Goal: Information Seeking & Learning: Learn about a topic

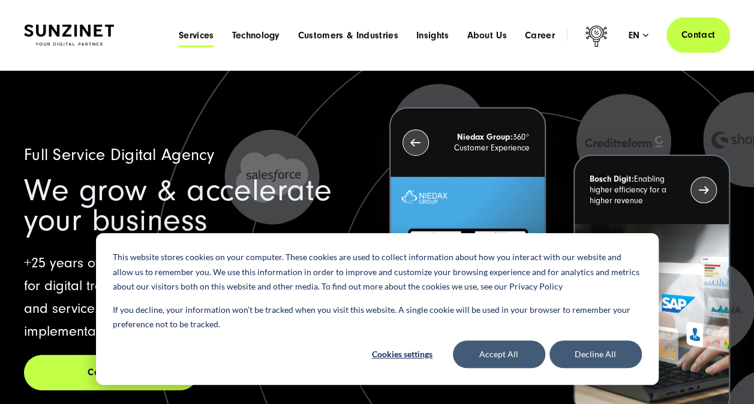
click at [197, 35] on span "Services" at bounding box center [196, 35] width 35 height 12
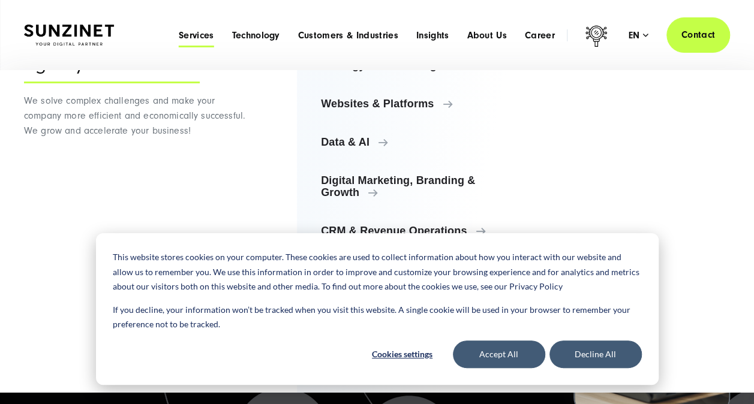
scroll to position [68, 0]
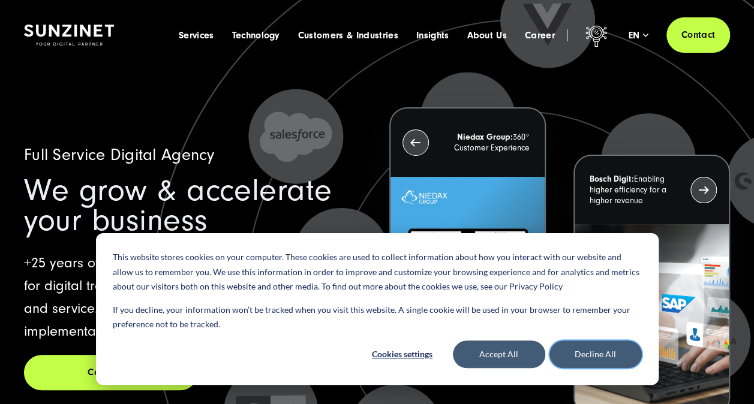
click at [582, 362] on button "Decline All" at bounding box center [595, 355] width 92 height 28
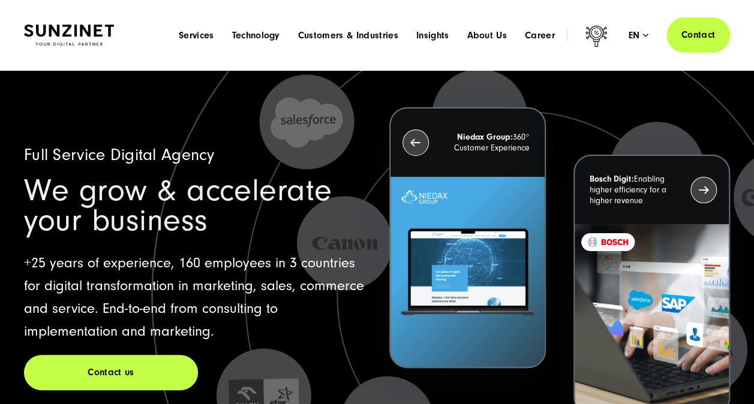
click at [192, 26] on div "Menu Services Menu Full Service Digital Agency We solve complex challenges and …" at bounding box center [450, 34] width 560 height 35
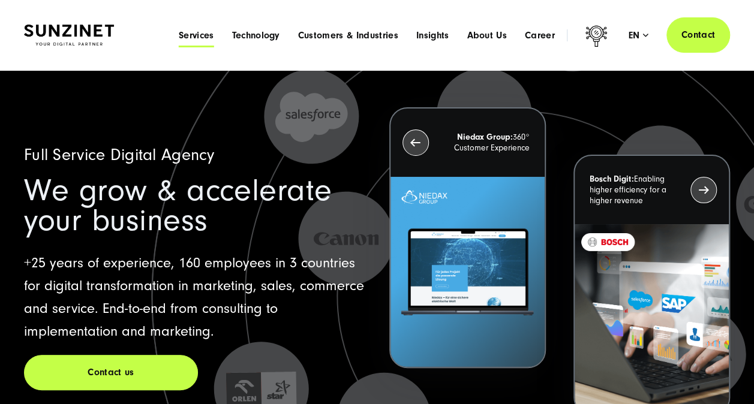
click at [191, 35] on span "Services" at bounding box center [196, 35] width 35 height 12
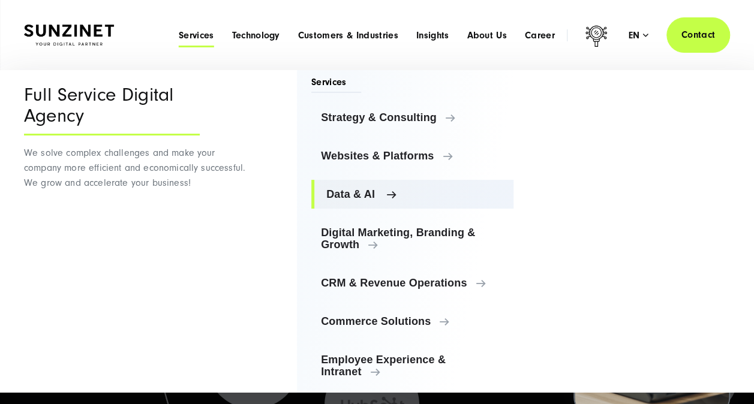
scroll to position [0, 0]
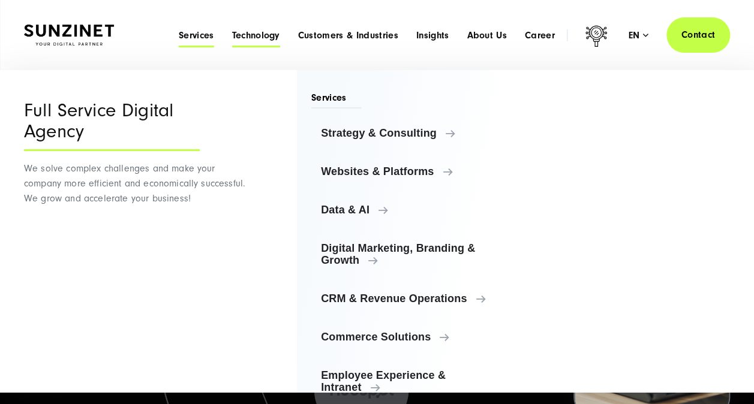
click at [259, 36] on span "Technology" at bounding box center [255, 35] width 48 height 12
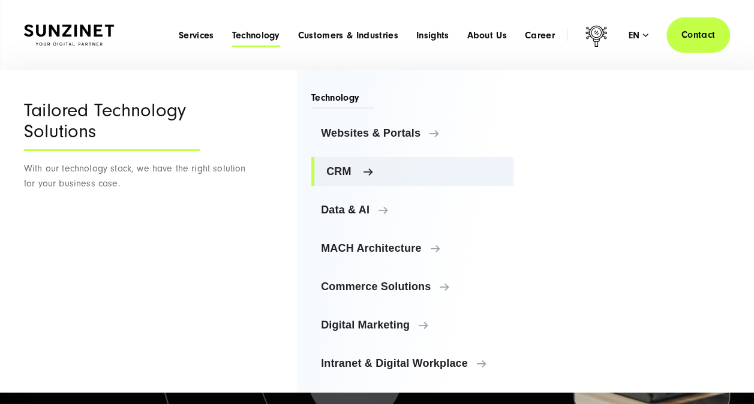
scroll to position [6, 0]
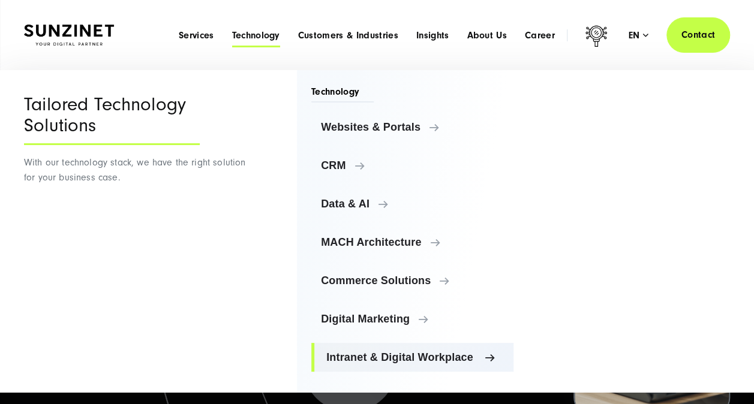
click at [385, 352] on span "Intranet & Digital Workplace" at bounding box center [415, 357] width 178 height 12
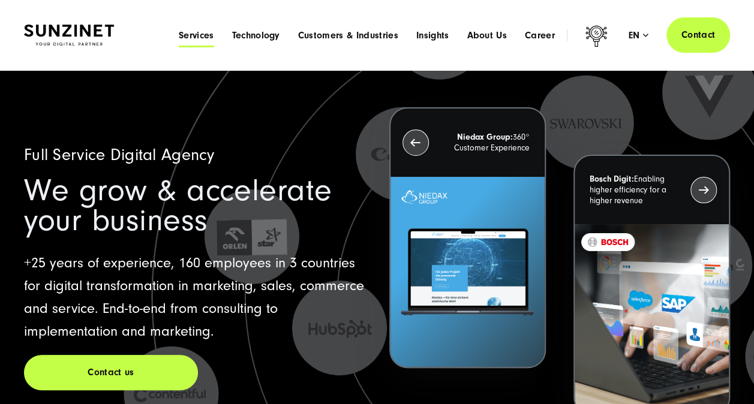
click at [201, 34] on span "Services" at bounding box center [196, 35] width 35 height 12
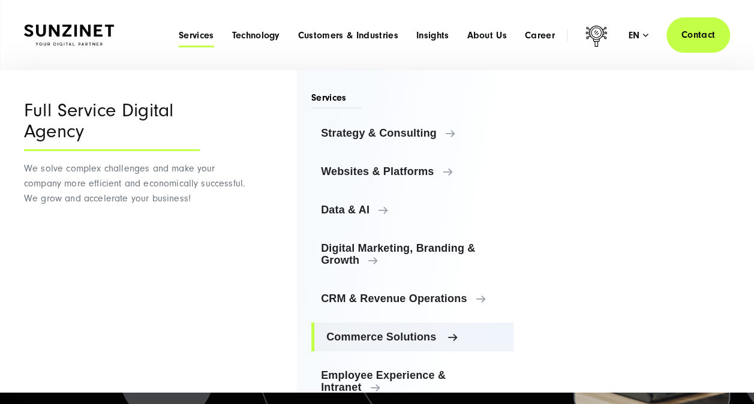
scroll to position [68, 0]
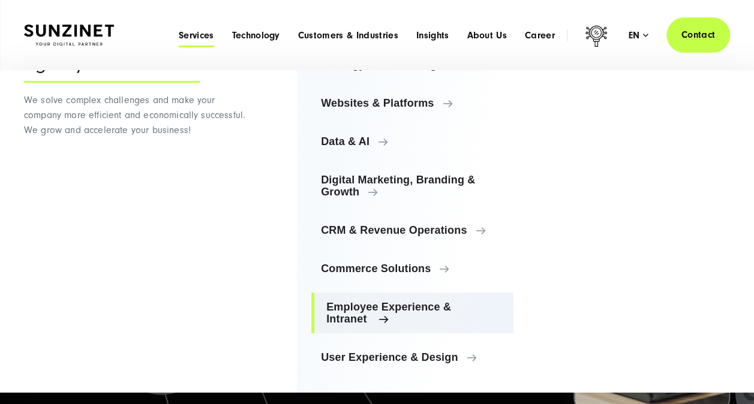
click at [381, 315] on span "Employee Experience & Intranet" at bounding box center [415, 313] width 178 height 24
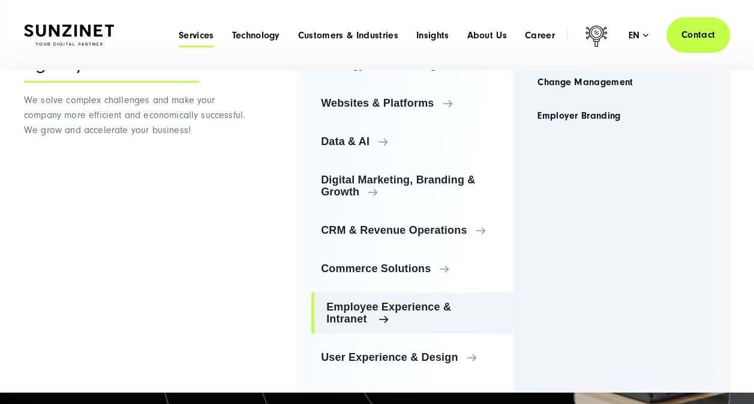
click at [381, 315] on span "Employee Experience & Intranet" at bounding box center [415, 313] width 178 height 24
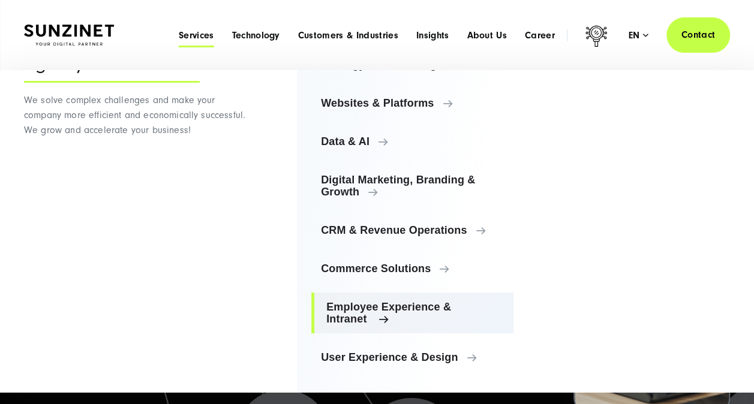
click at [386, 315] on span "Employee Experience & Intranet" at bounding box center [415, 313] width 178 height 24
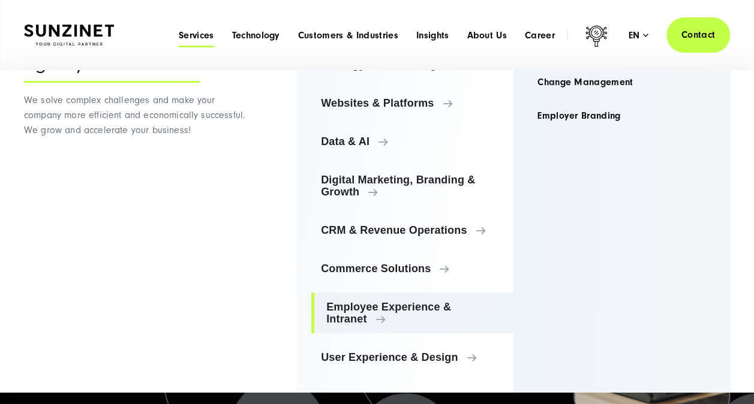
scroll to position [0, 0]
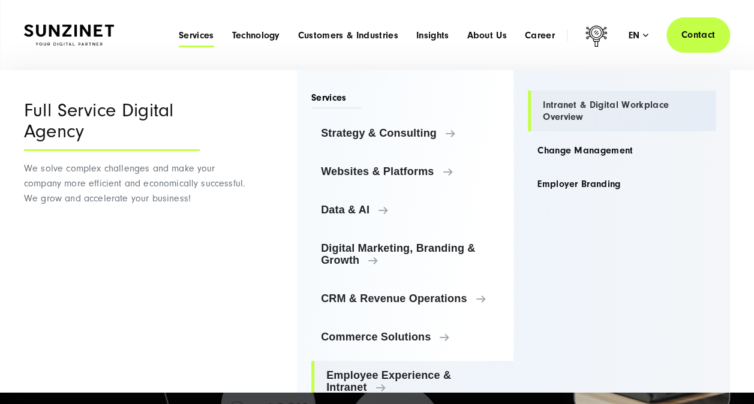
click at [576, 103] on link "Intranet & Digital Workplace Overview" at bounding box center [622, 111] width 188 height 41
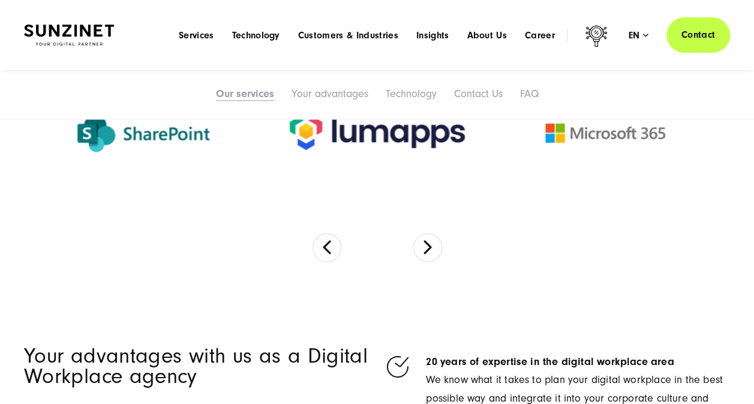
scroll to position [2511, 0]
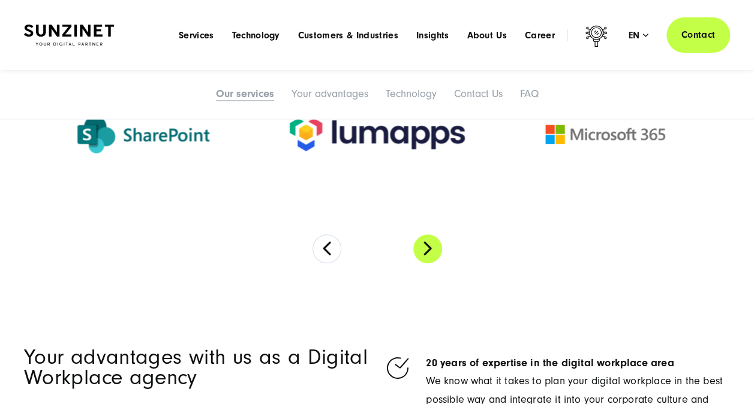
click at [428, 247] on button "Next" at bounding box center [427, 248] width 29 height 29
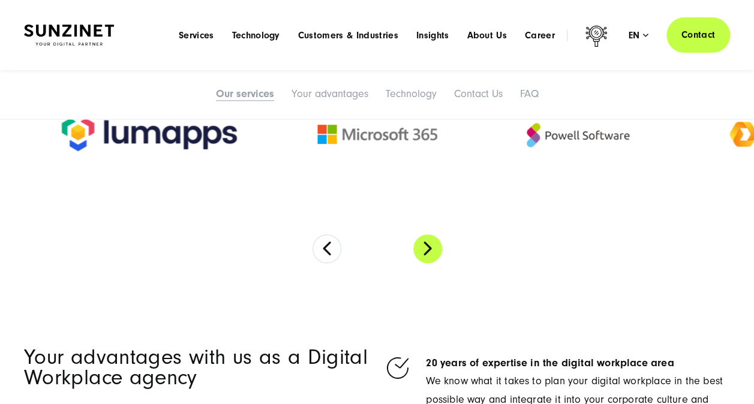
click at [428, 247] on button "Next" at bounding box center [427, 248] width 29 height 29
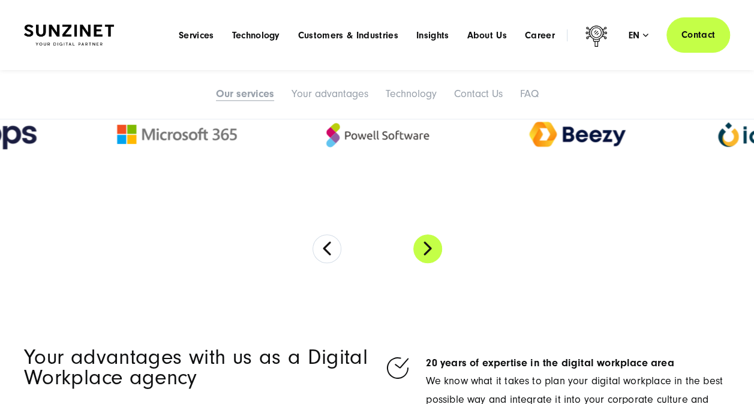
click at [428, 247] on button "Next" at bounding box center [427, 248] width 29 height 29
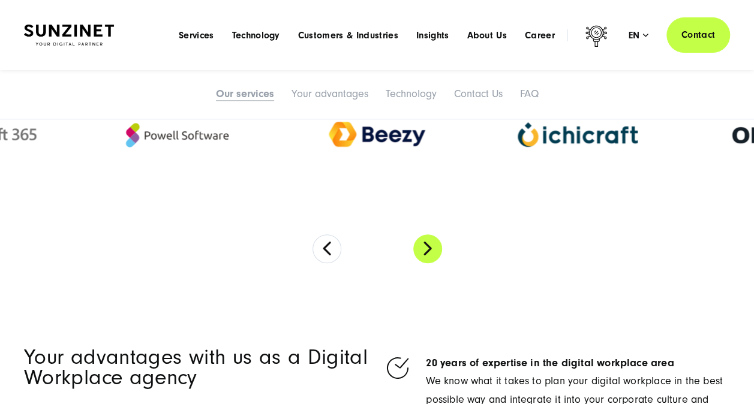
click at [428, 247] on button "Next" at bounding box center [427, 248] width 29 height 29
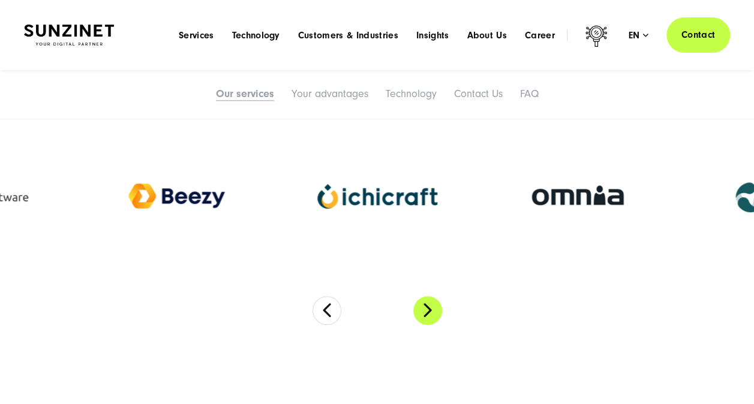
scroll to position [2449, 0]
click at [429, 311] on button "Next" at bounding box center [427, 311] width 29 height 29
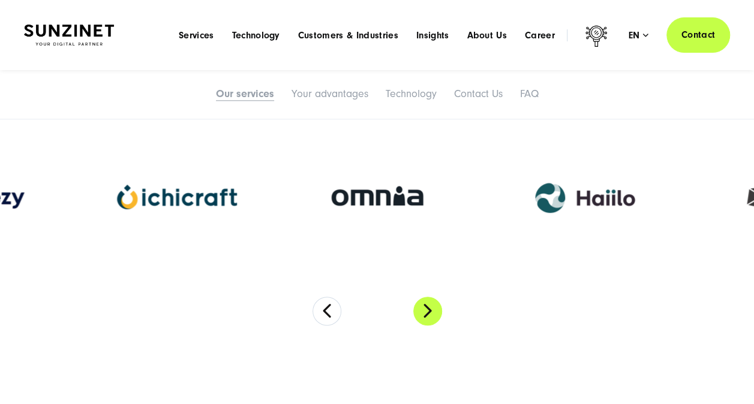
click at [429, 311] on button "Next" at bounding box center [427, 311] width 29 height 29
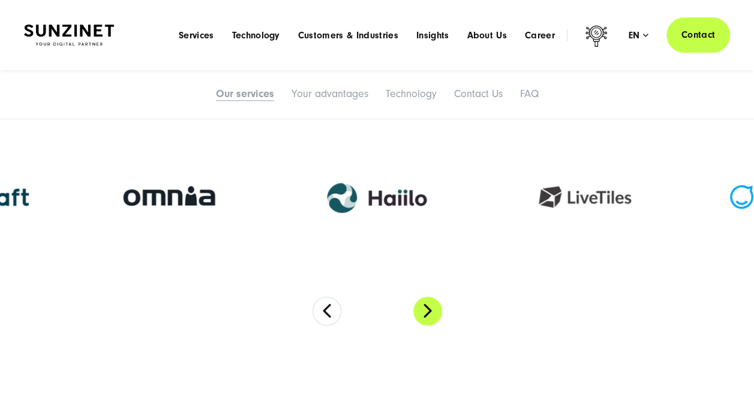
click at [429, 311] on button "Next" at bounding box center [427, 311] width 29 height 29
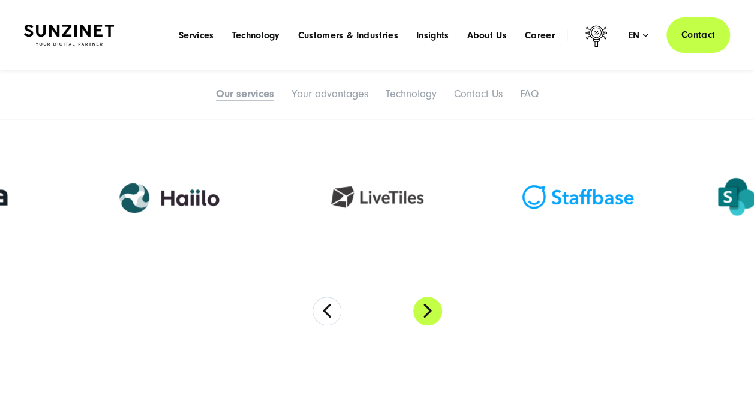
click at [429, 311] on button "Next" at bounding box center [427, 311] width 29 height 29
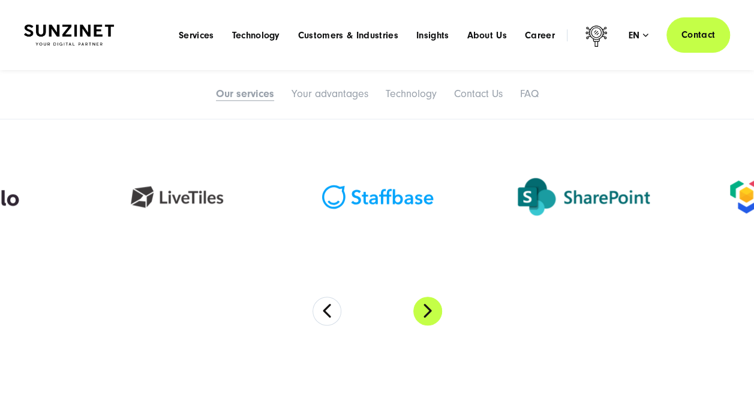
click at [429, 311] on button "Next" at bounding box center [427, 311] width 29 height 29
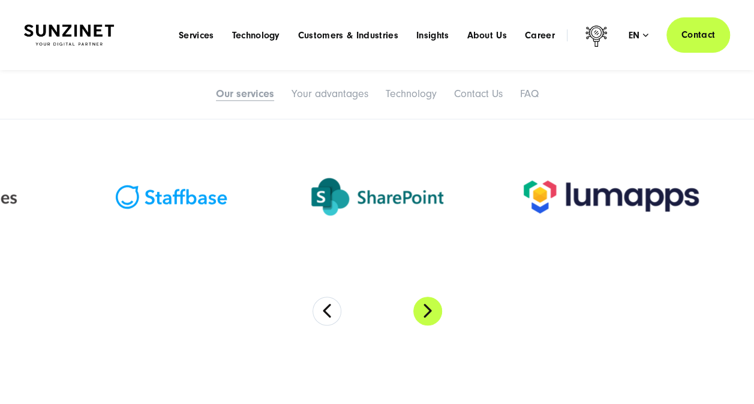
click at [429, 311] on button "Next" at bounding box center [427, 311] width 29 height 29
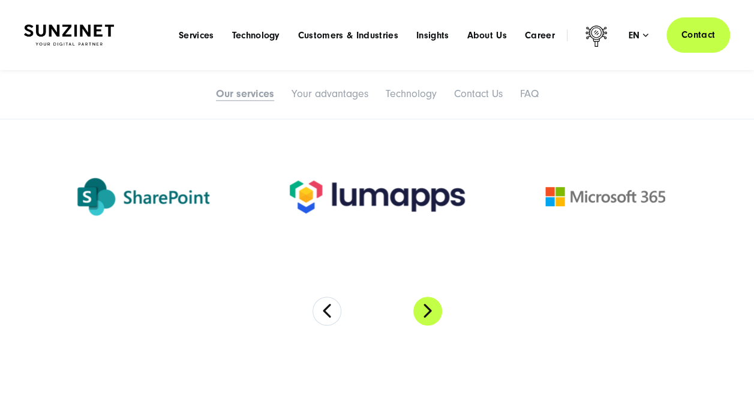
click at [429, 311] on button "Next" at bounding box center [427, 311] width 29 height 29
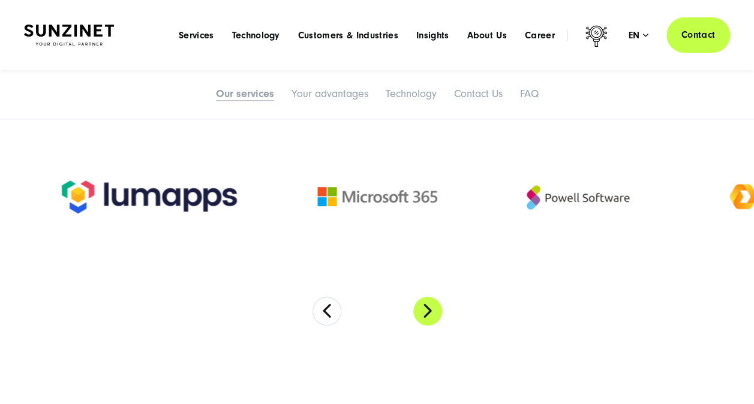
click at [429, 311] on button "Next" at bounding box center [427, 311] width 29 height 29
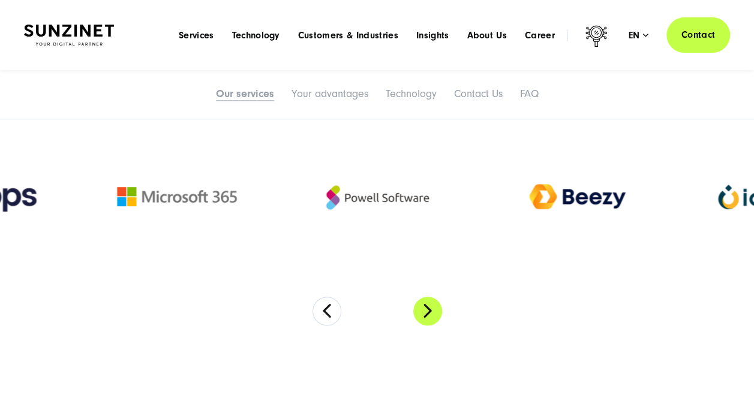
click at [429, 311] on button "Next" at bounding box center [427, 311] width 29 height 29
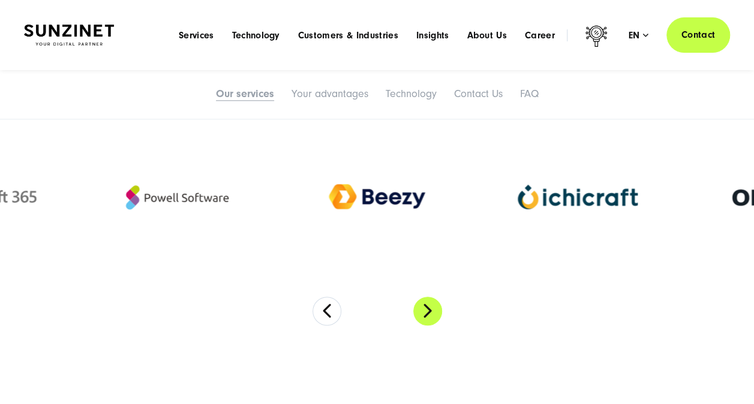
click at [429, 311] on button "Next" at bounding box center [427, 311] width 29 height 29
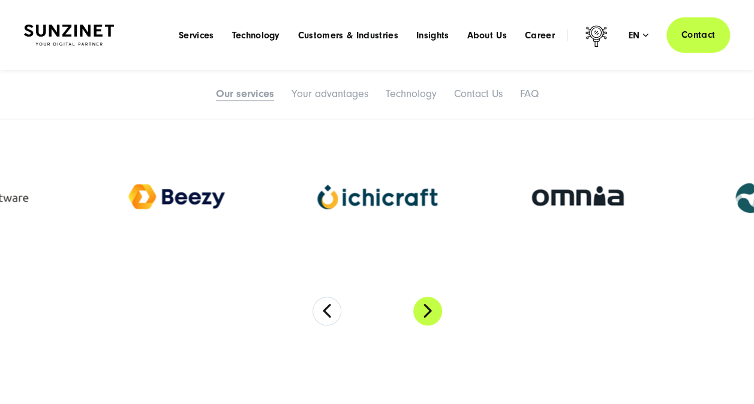
click at [429, 311] on button "Next" at bounding box center [427, 311] width 29 height 29
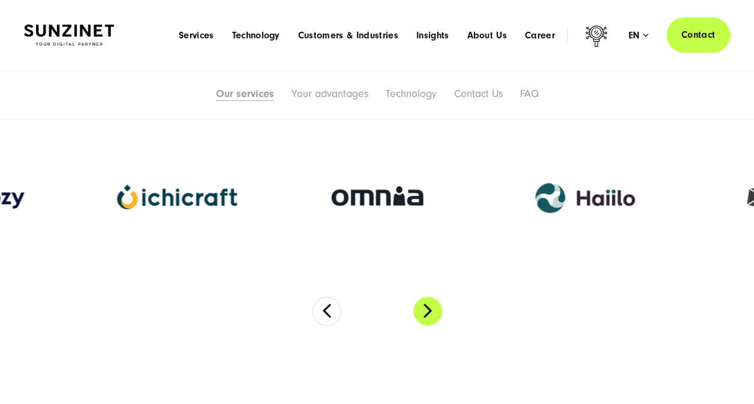
click at [429, 311] on button "Next" at bounding box center [427, 311] width 29 height 29
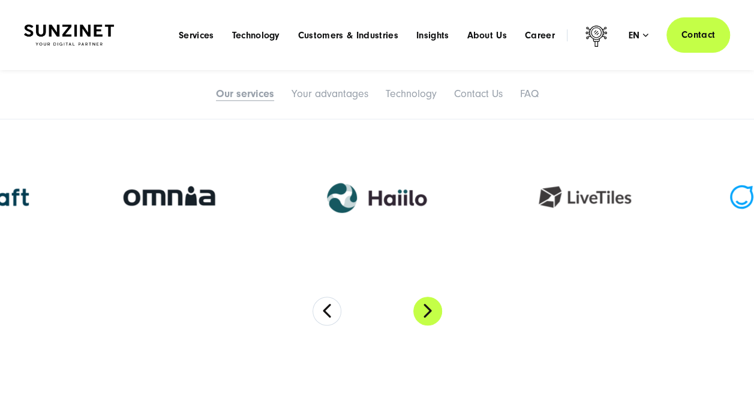
click at [429, 311] on button "Next" at bounding box center [427, 311] width 29 height 29
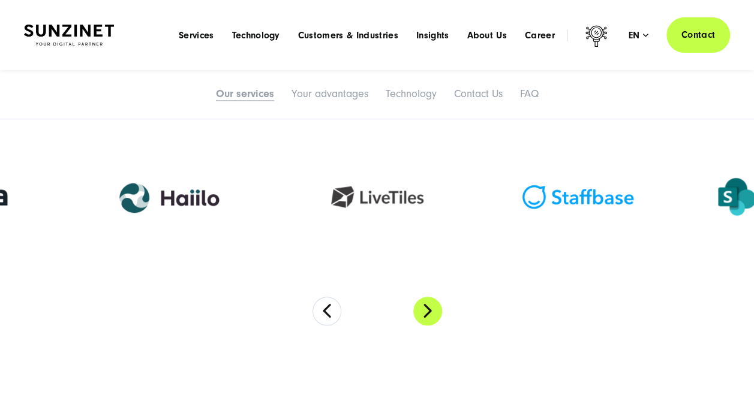
click at [429, 311] on button "Next" at bounding box center [427, 311] width 29 height 29
